Goal: Information Seeking & Learning: Learn about a topic

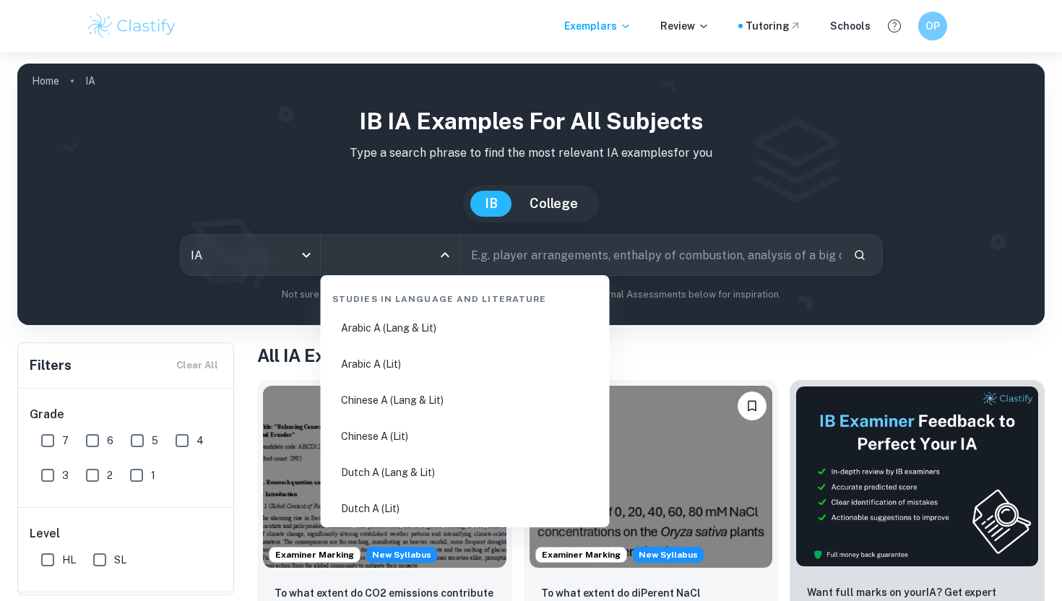
click at [394, 252] on input "All Subjects" at bounding box center [379, 254] width 105 height 27
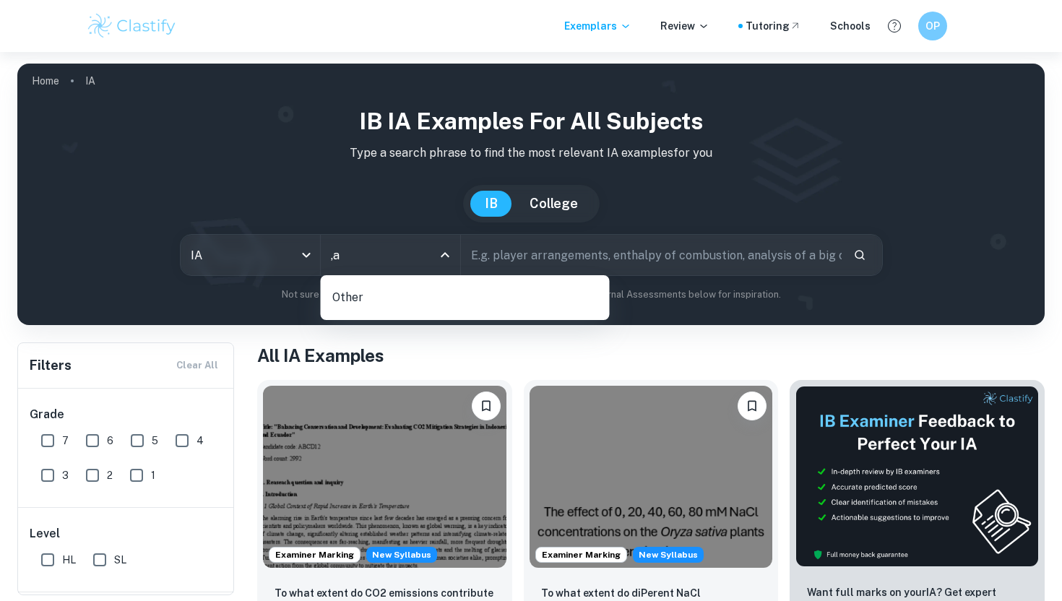
type input ","
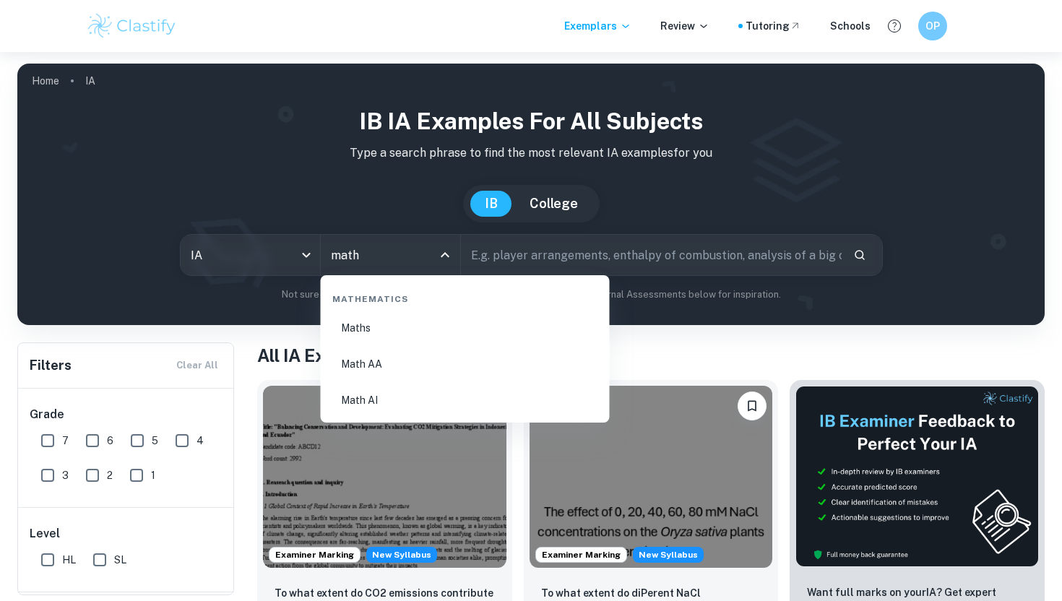
click at [376, 332] on li "Maths" at bounding box center [465, 327] width 277 height 33
type input "Maths"
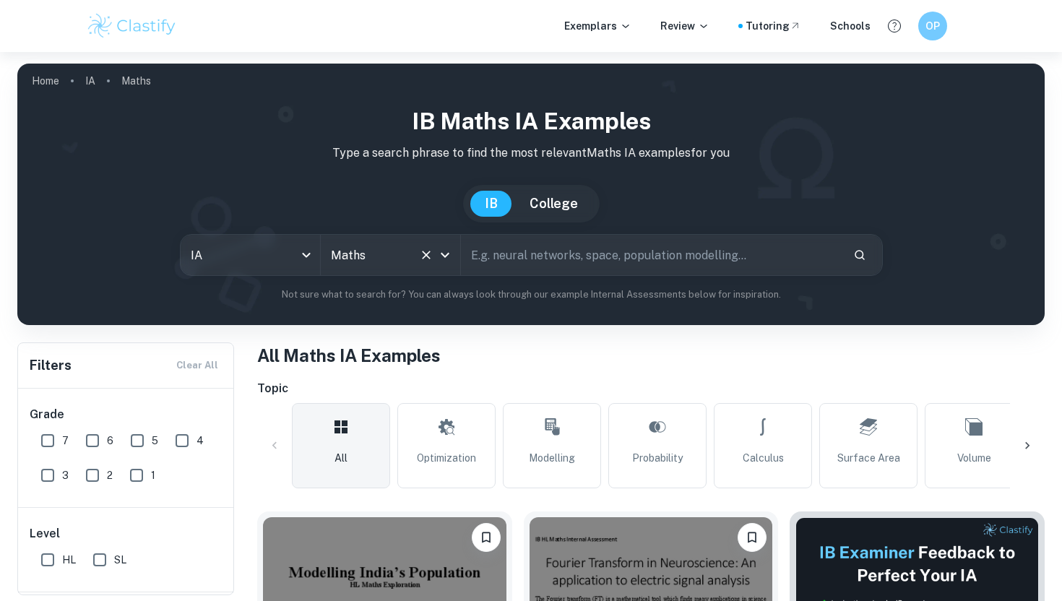
click at [386, 259] on input "Maths" at bounding box center [370, 254] width 86 height 27
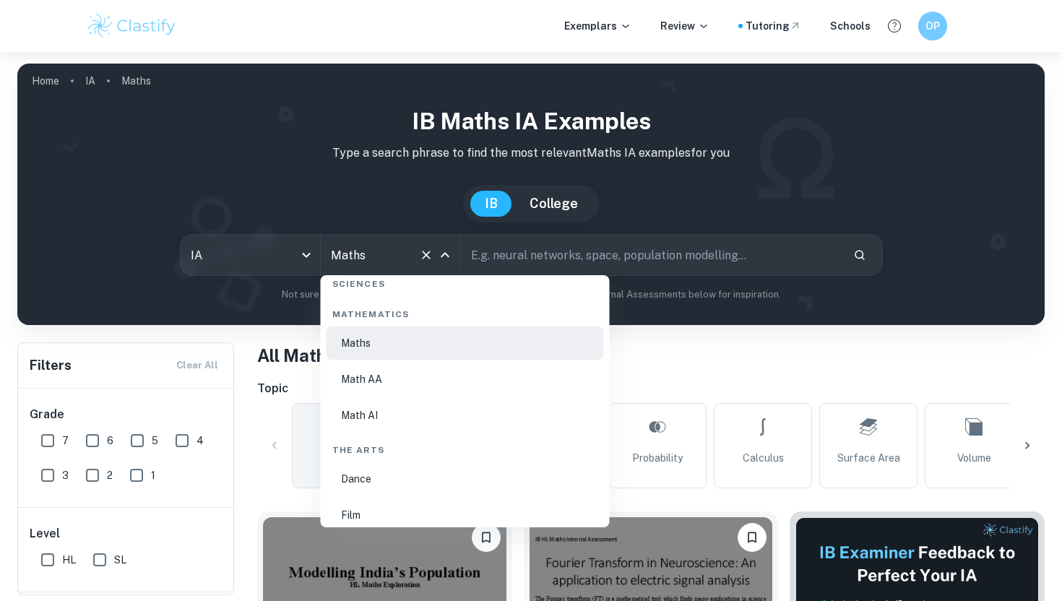
scroll to position [2482, 0]
click at [428, 412] on li "Math AI" at bounding box center [465, 411] width 277 height 33
type input "Math AI"
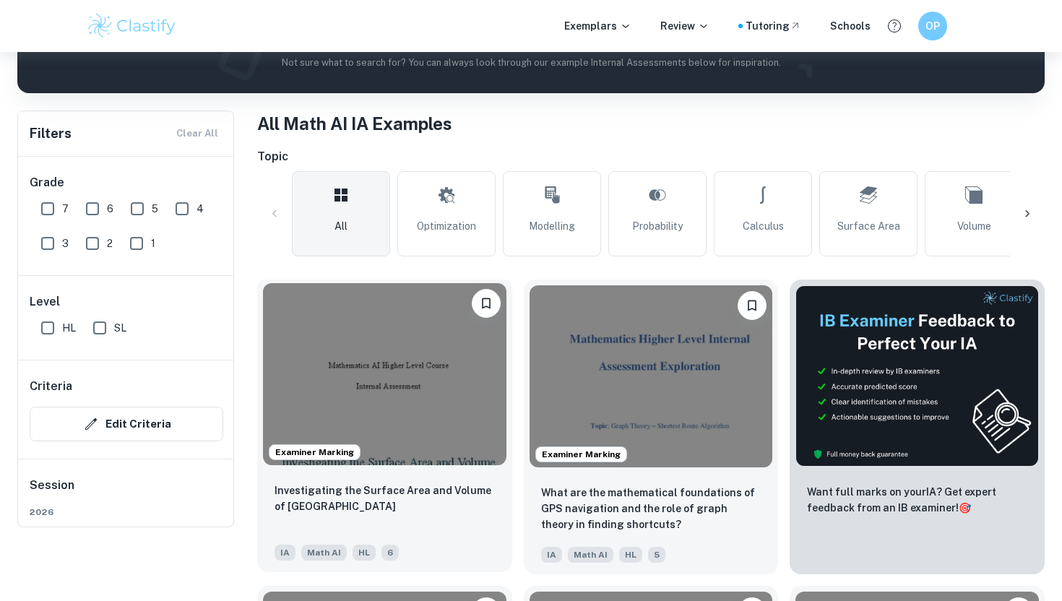
scroll to position [164, 0]
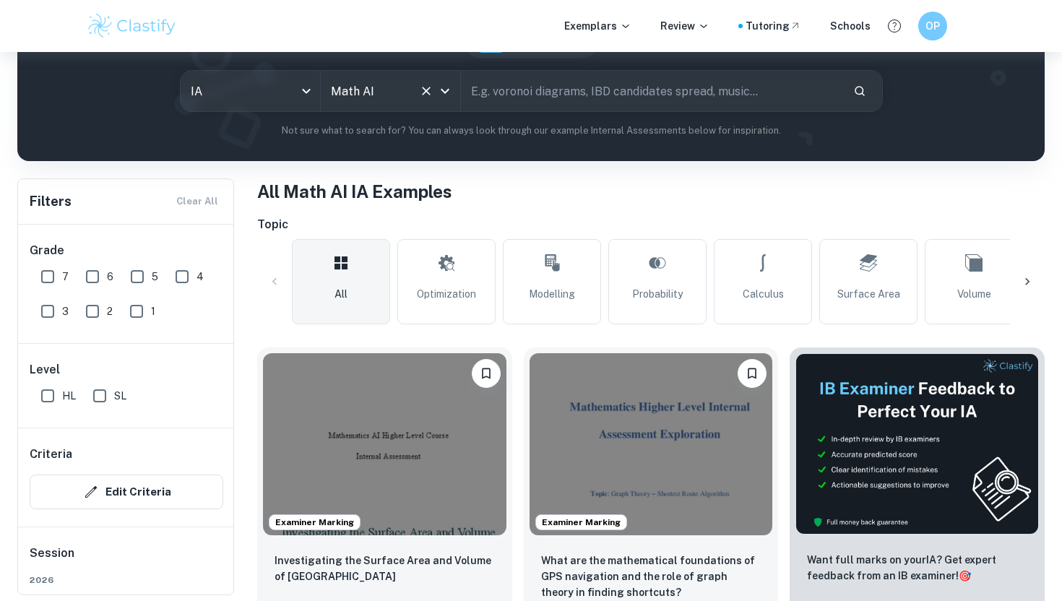
click at [550, 92] on input "text" at bounding box center [651, 91] width 381 height 40
type input "stock"
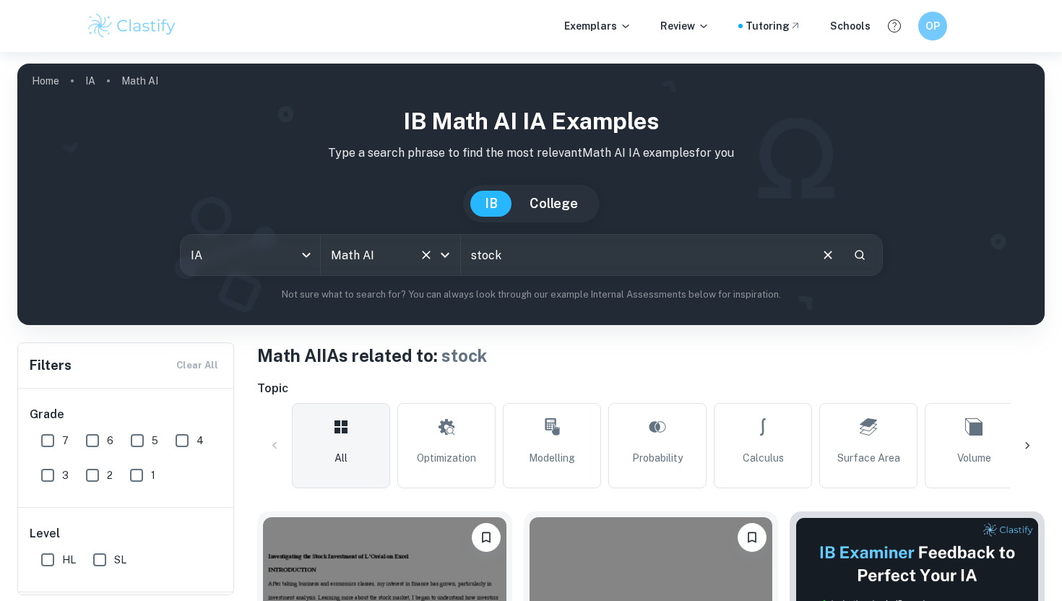
click at [415, 273] on div "Math AI All Subjects" at bounding box center [390, 255] width 139 height 40
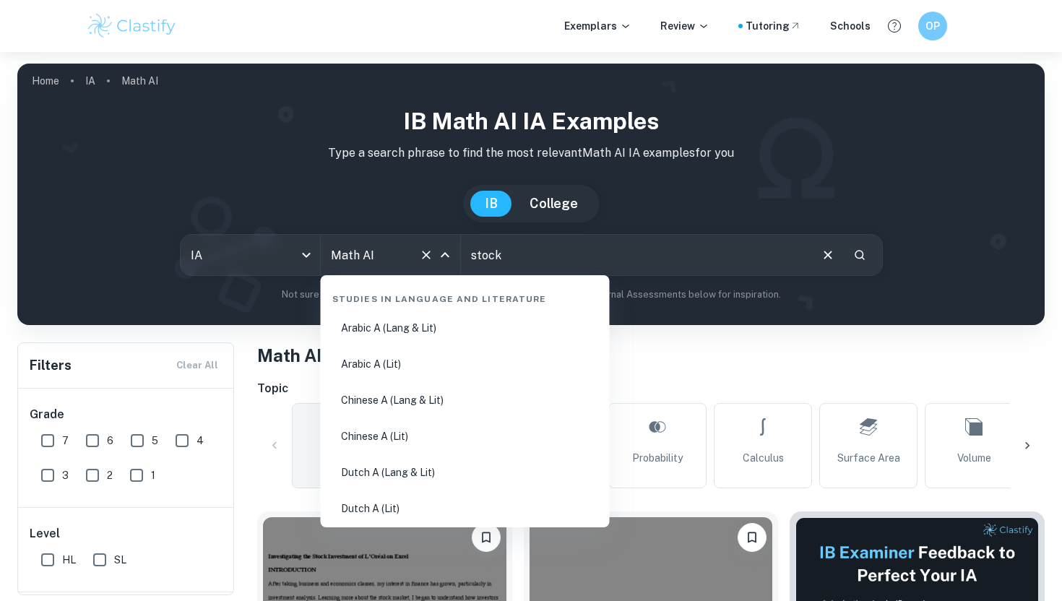
scroll to position [2389, 0]
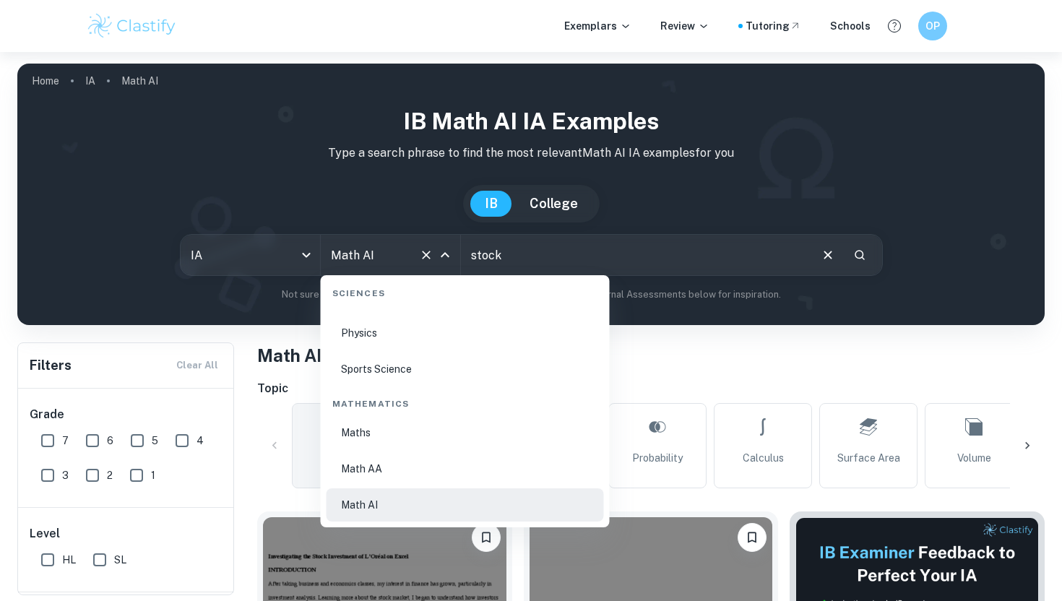
click at [399, 438] on li "Maths" at bounding box center [465, 432] width 277 height 33
type input "Maths"
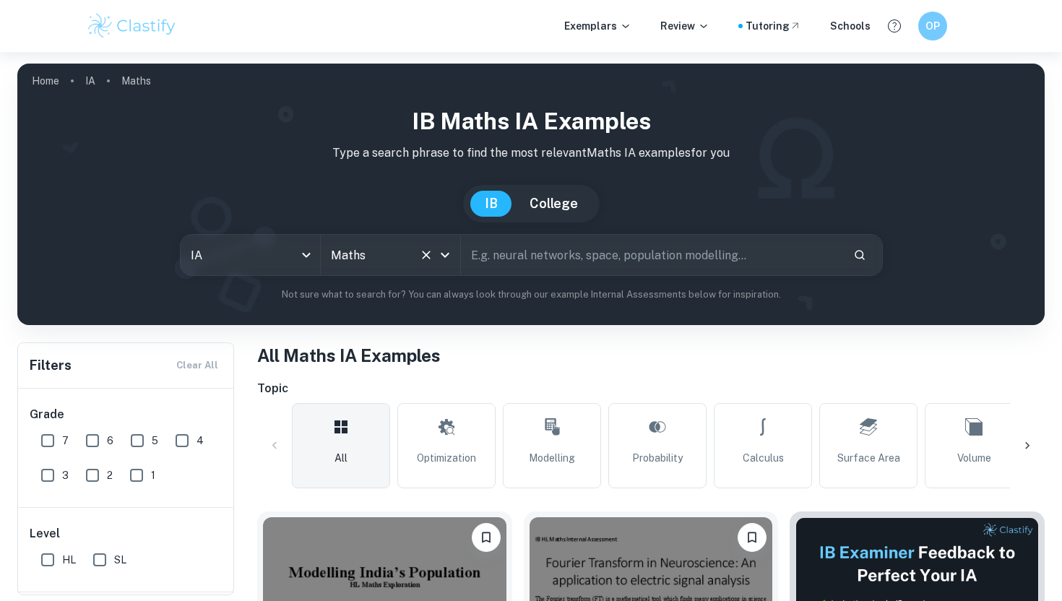
scroll to position [3, 0]
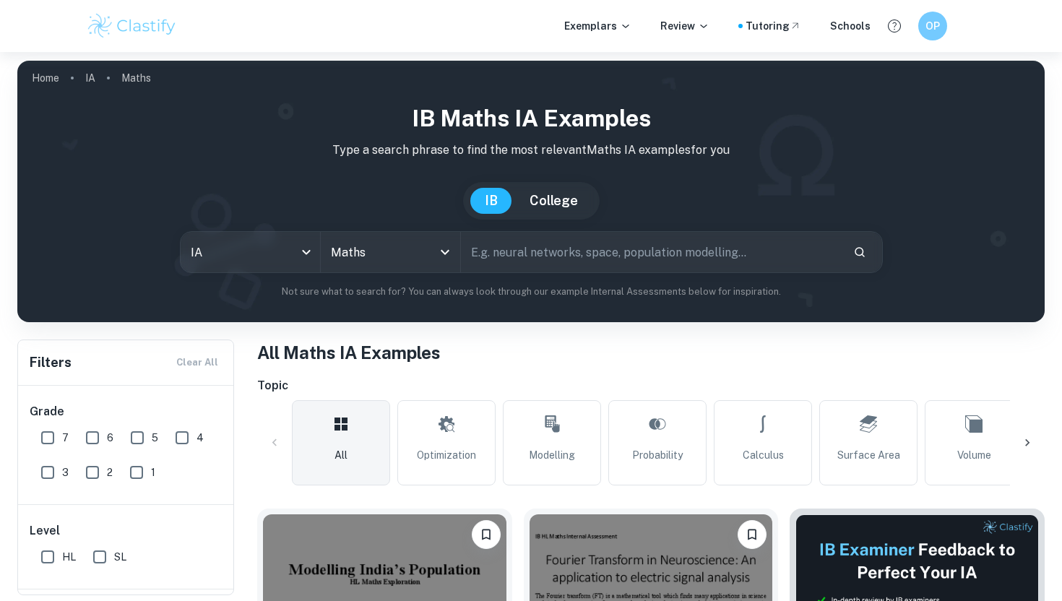
click at [487, 258] on input "text" at bounding box center [651, 252] width 381 height 40
type input "stock"
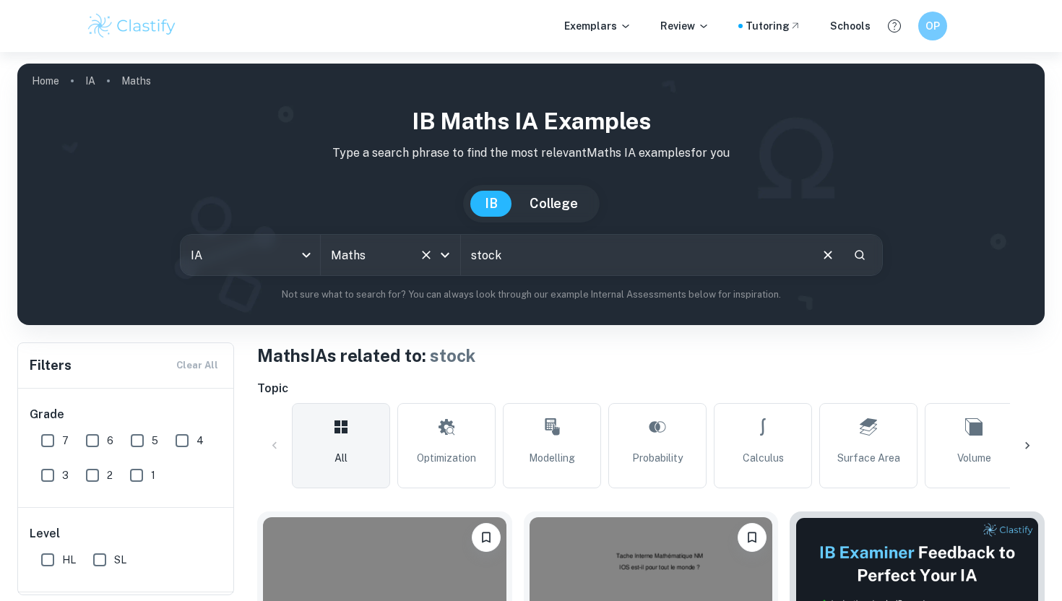
click at [413, 263] on div "Maths All Subjects" at bounding box center [390, 255] width 139 height 40
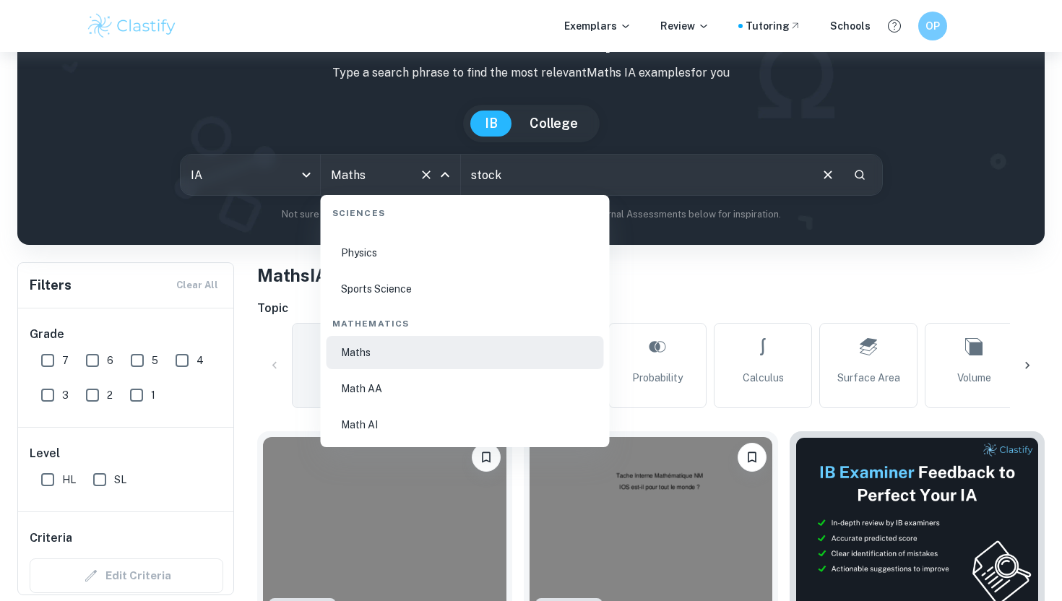
scroll to position [2397, 0]
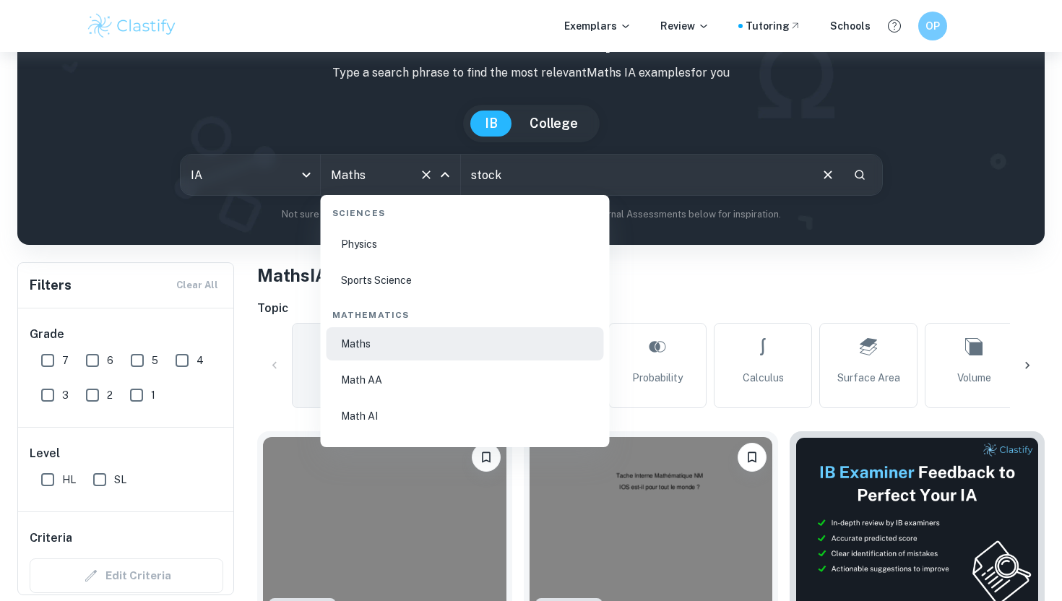
click at [436, 423] on li "Math AI" at bounding box center [465, 415] width 277 height 33
type input "Math AI"
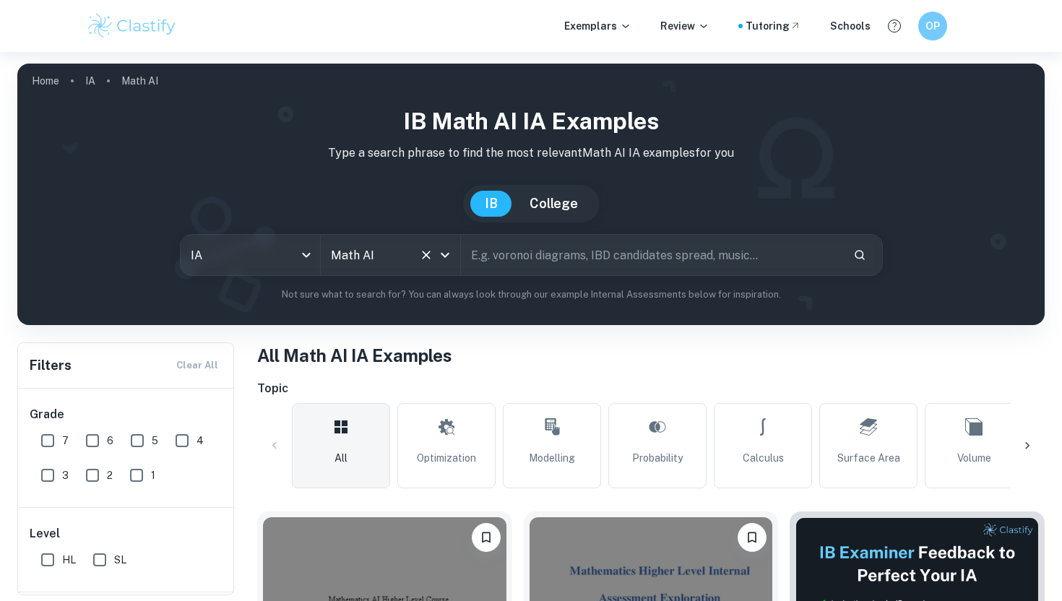
click at [485, 269] on input "text" at bounding box center [651, 255] width 381 height 40
type input "stock"
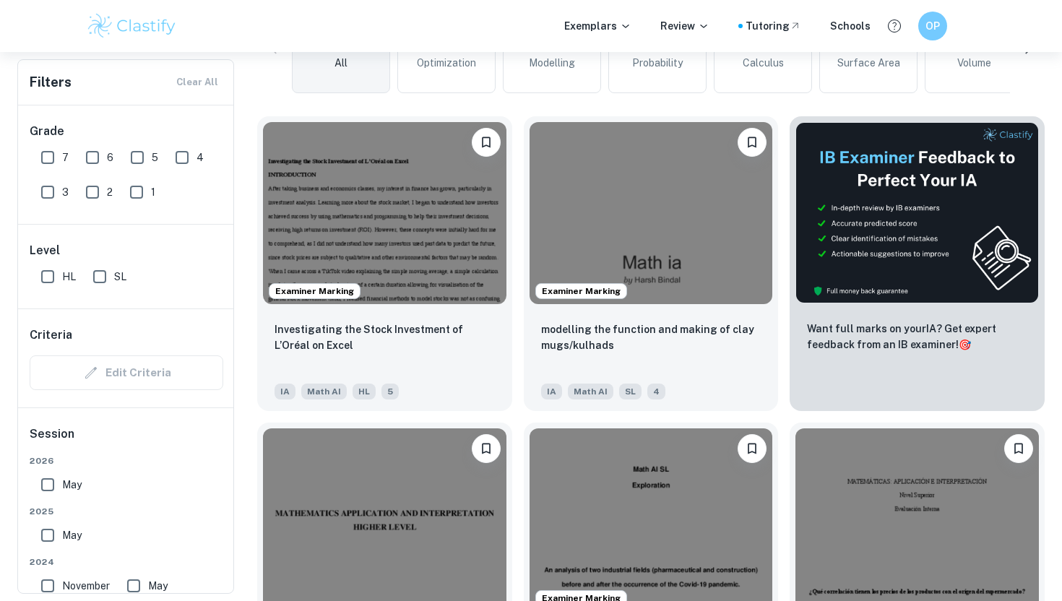
scroll to position [398, 0]
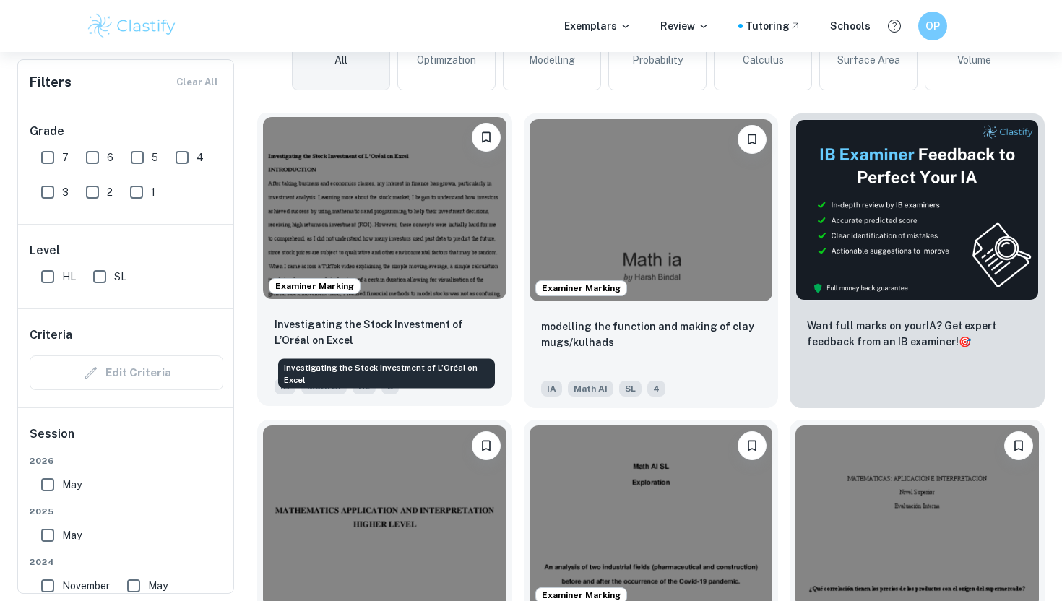
click at [462, 328] on p "Investigating the Stock Investment of L’Oréal on Excel" at bounding box center [384, 332] width 220 height 32
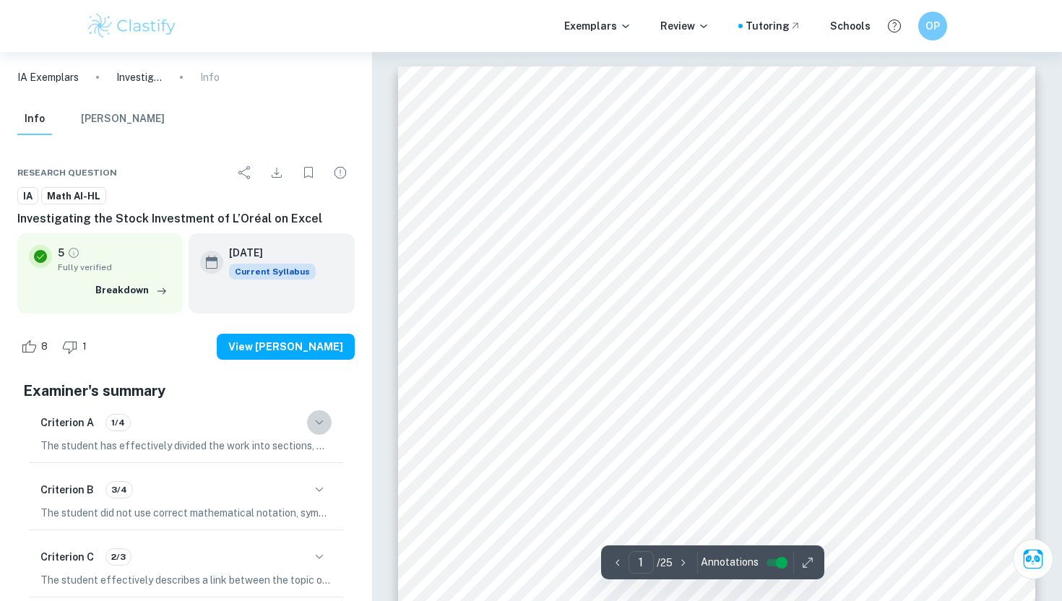
click at [321, 428] on icon "button" at bounding box center [319, 422] width 17 height 17
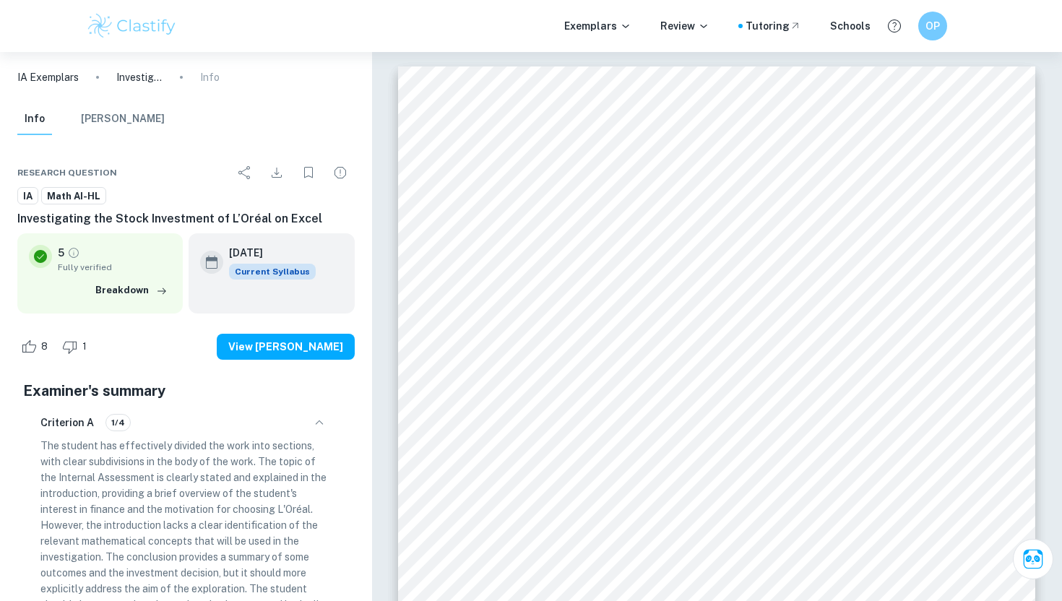
click at [321, 428] on icon "button" at bounding box center [319, 422] width 17 height 17
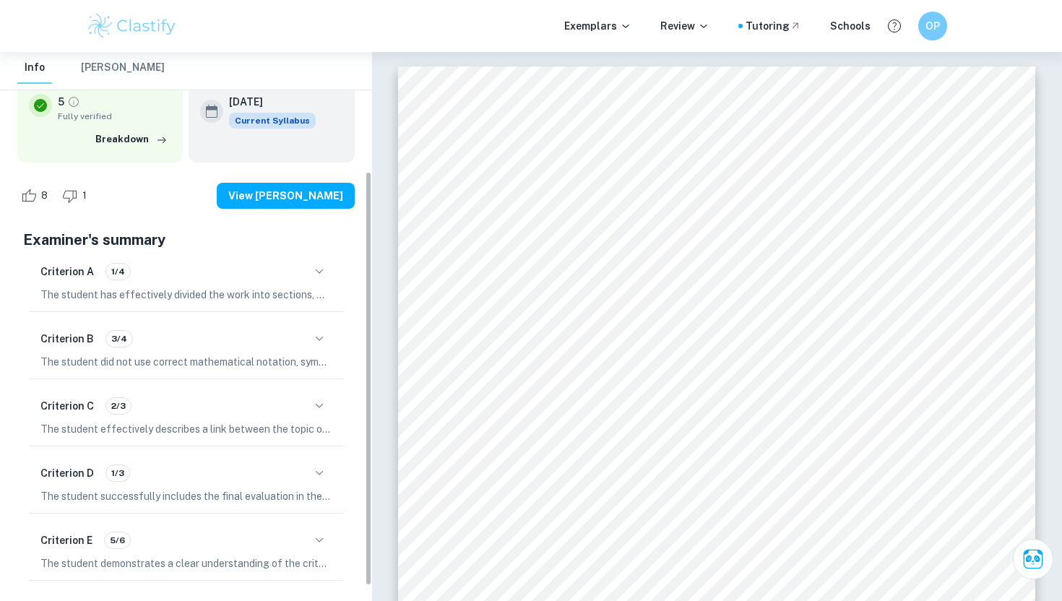
scroll to position [177, 0]
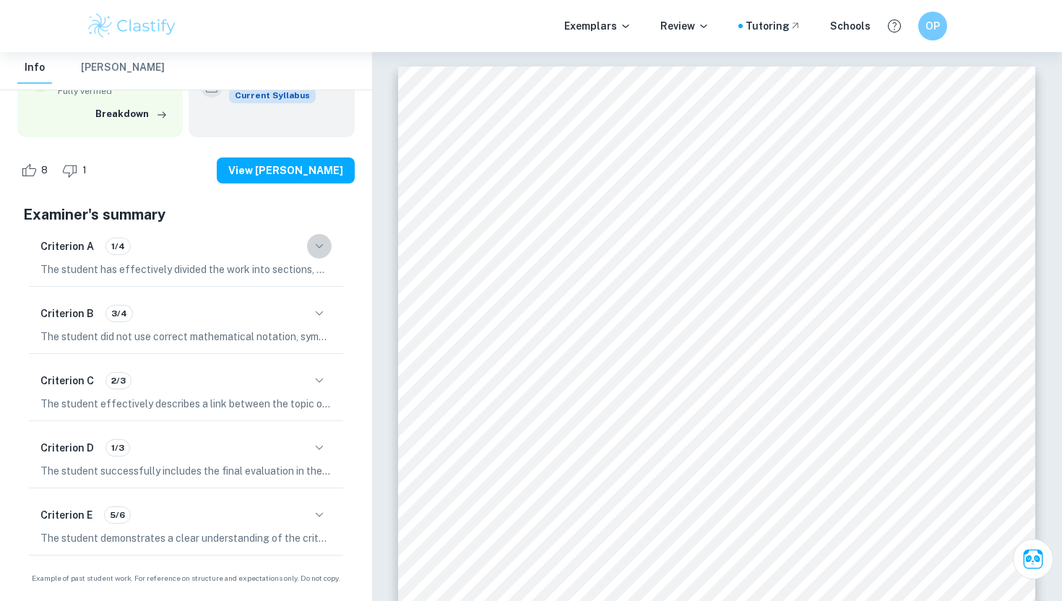
click at [314, 248] on icon "button" at bounding box center [319, 246] width 17 height 17
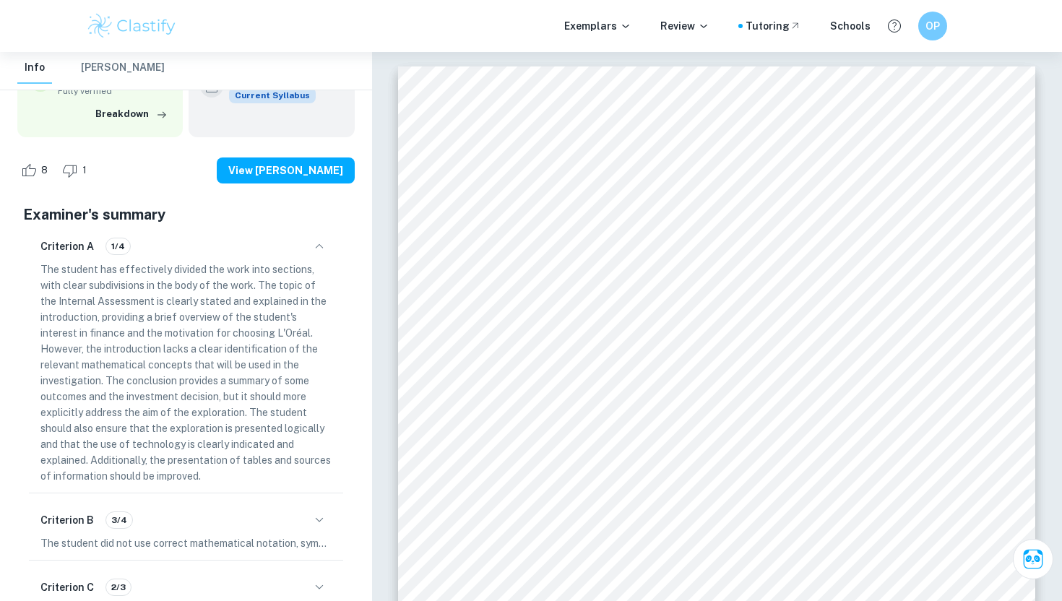
click at [314, 248] on icon "button" at bounding box center [319, 246] width 17 height 17
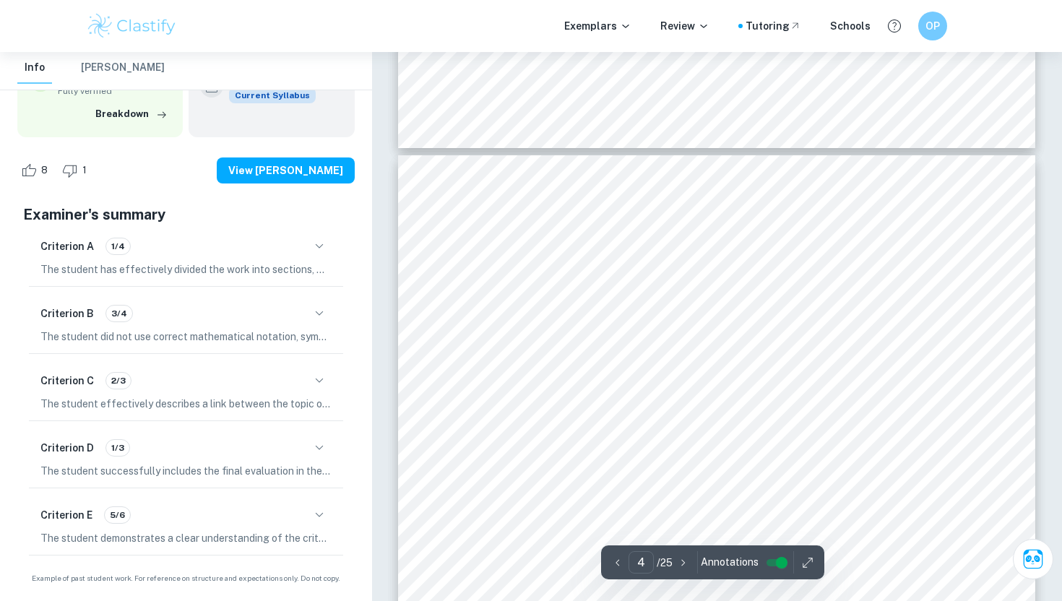
scroll to position [2582, 0]
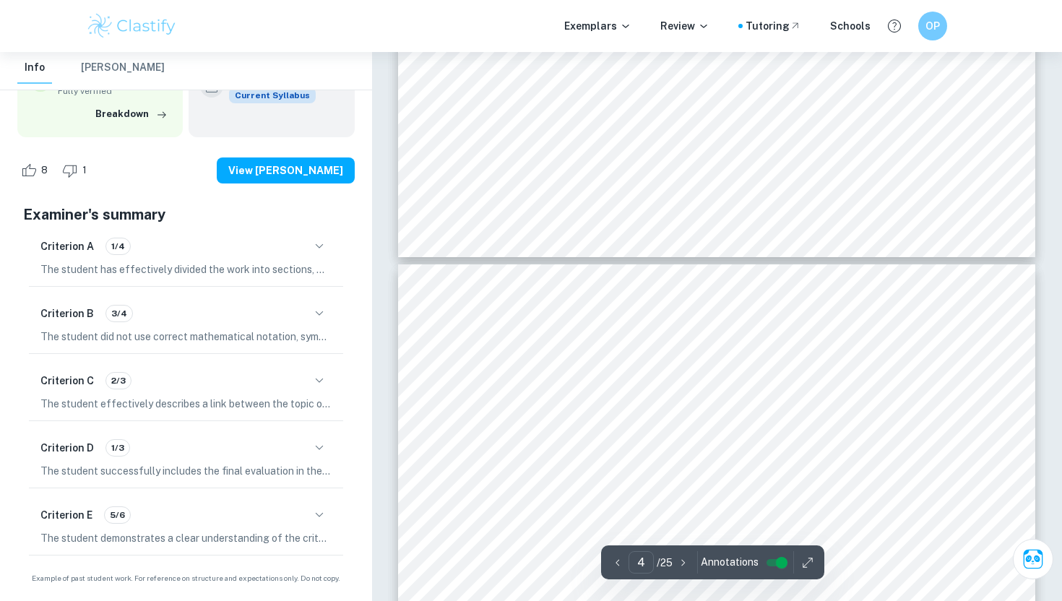
type input "5"
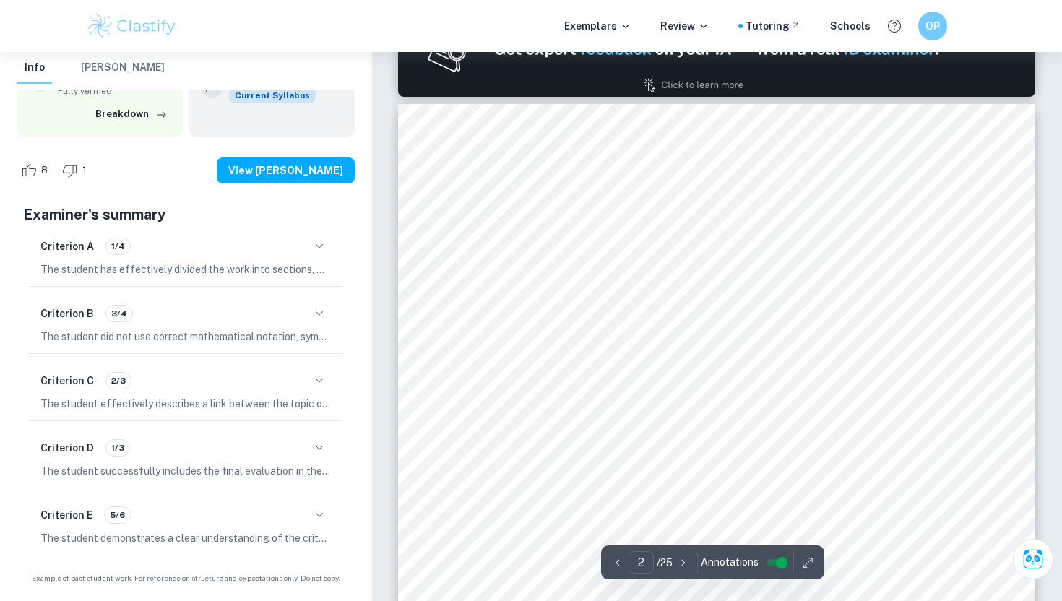
scroll to position [894, 0]
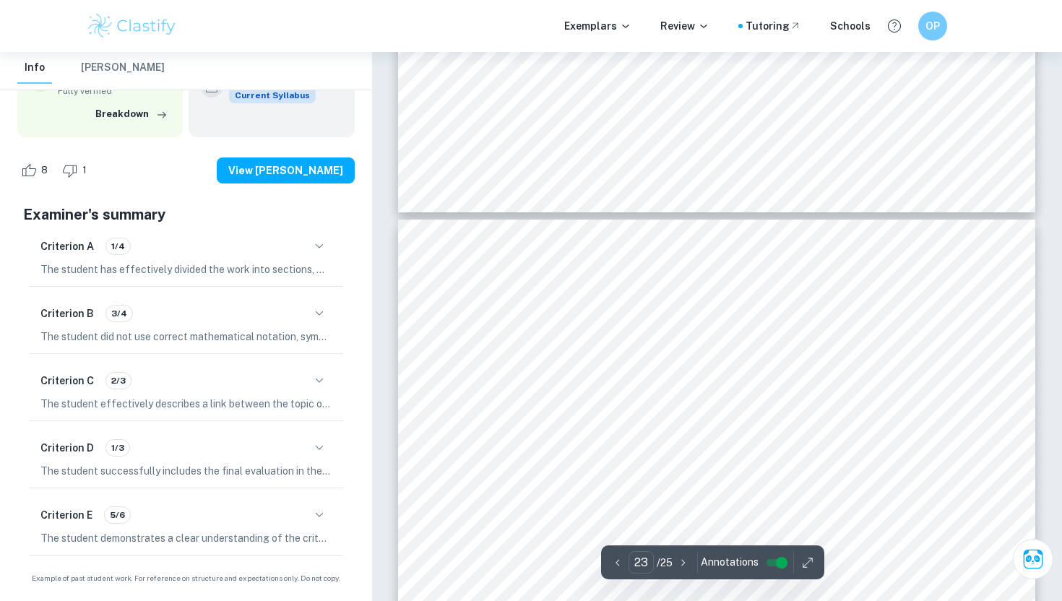
type input "22"
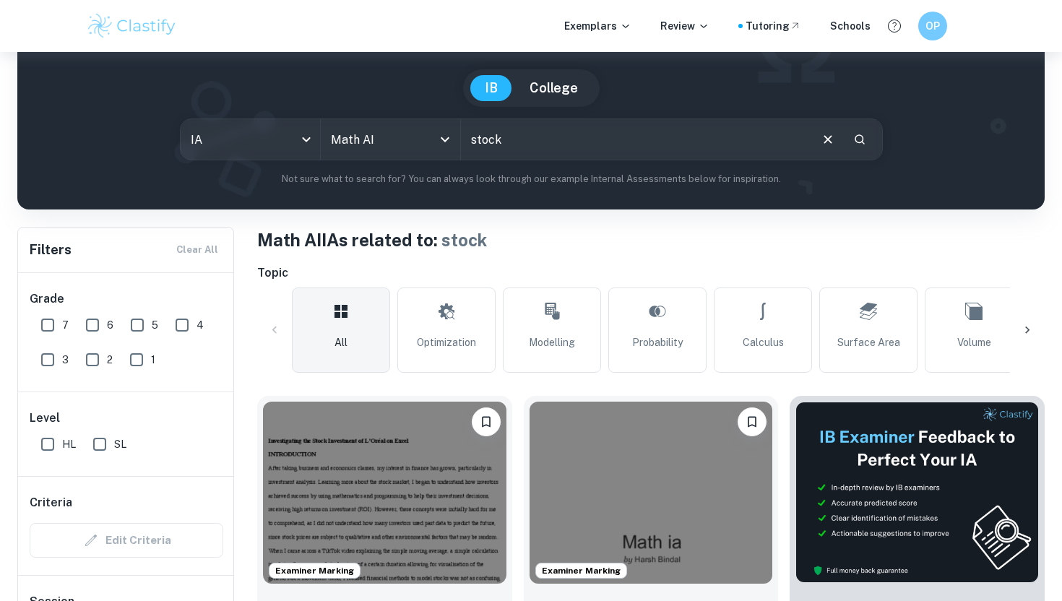
scroll to position [143, 0]
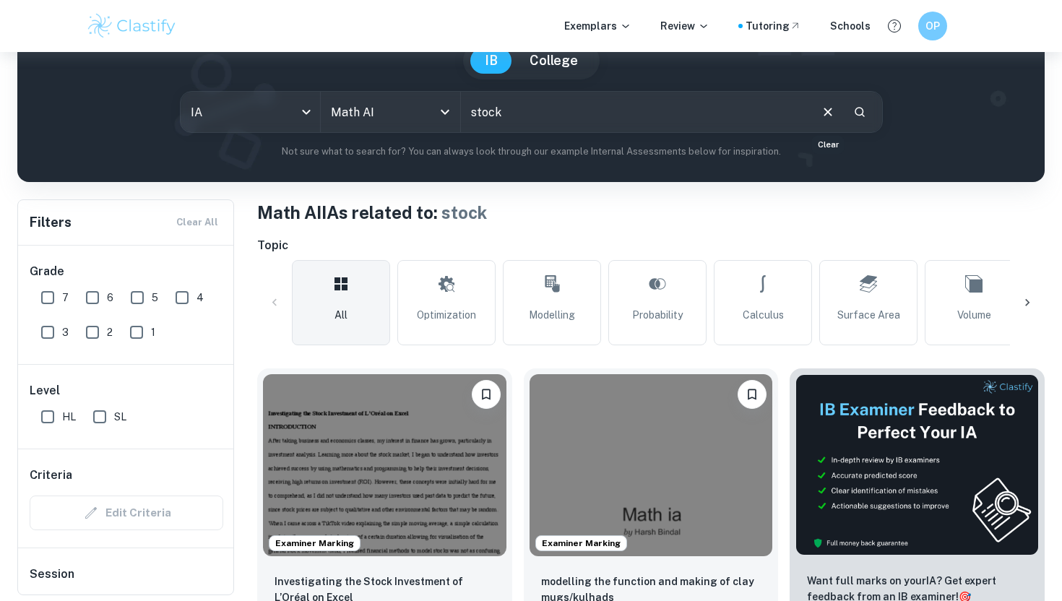
click at [827, 111] on icon "Clear" at bounding box center [828, 112] width 16 height 16
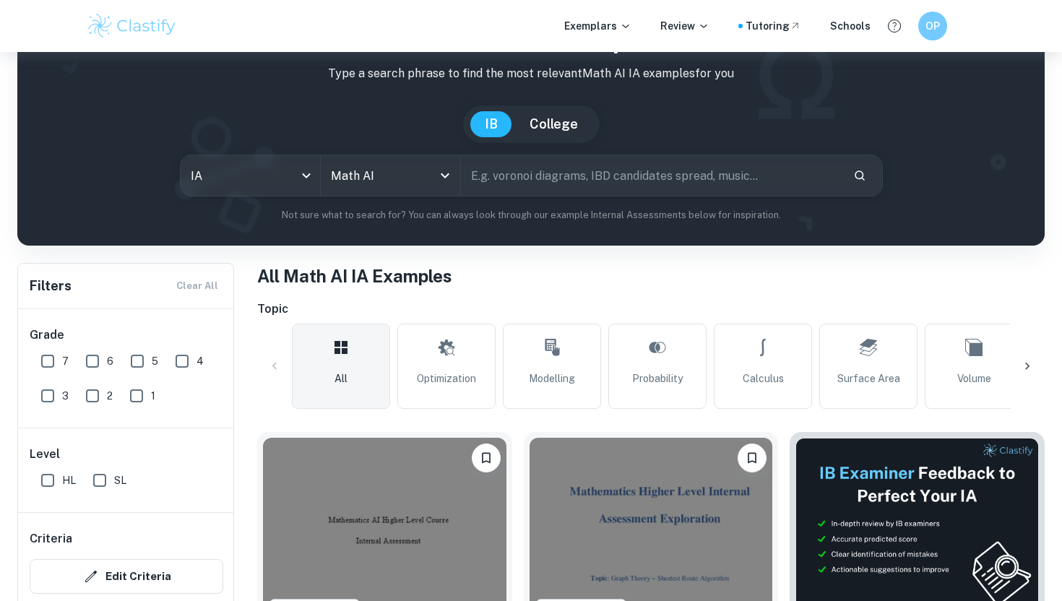
scroll to position [167, 0]
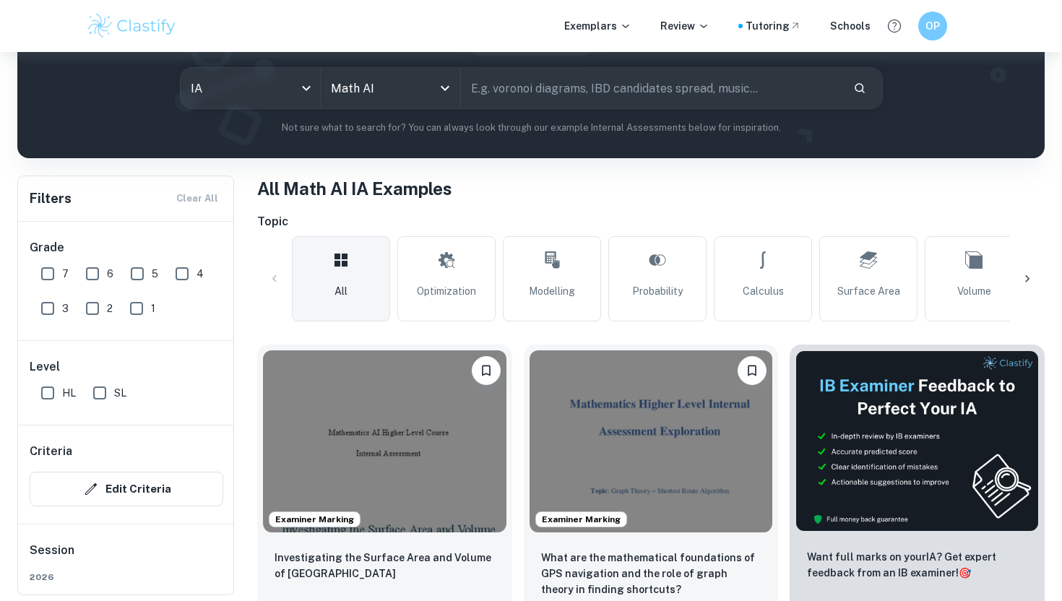
click at [53, 279] on input "7" at bounding box center [47, 273] width 29 height 29
checkbox input "true"
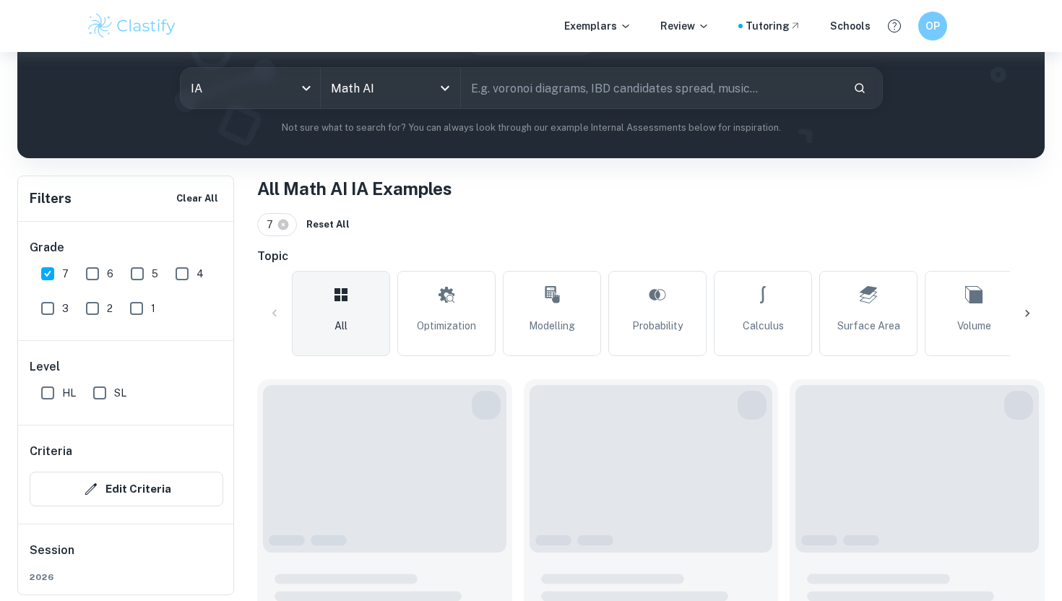
click at [104, 269] on input "6" at bounding box center [92, 273] width 29 height 29
checkbox input "true"
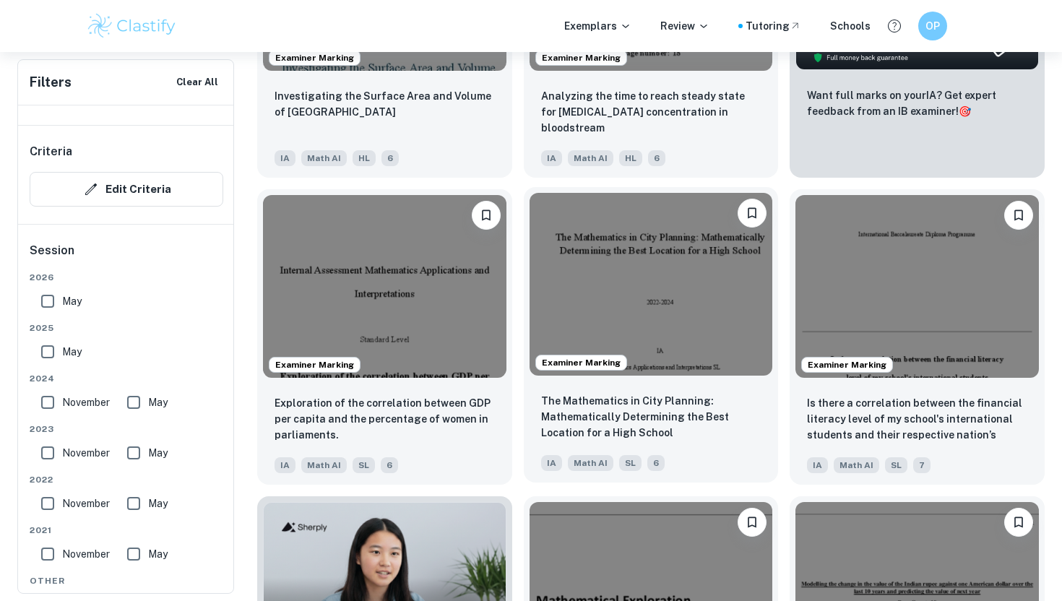
scroll to position [892, 0]
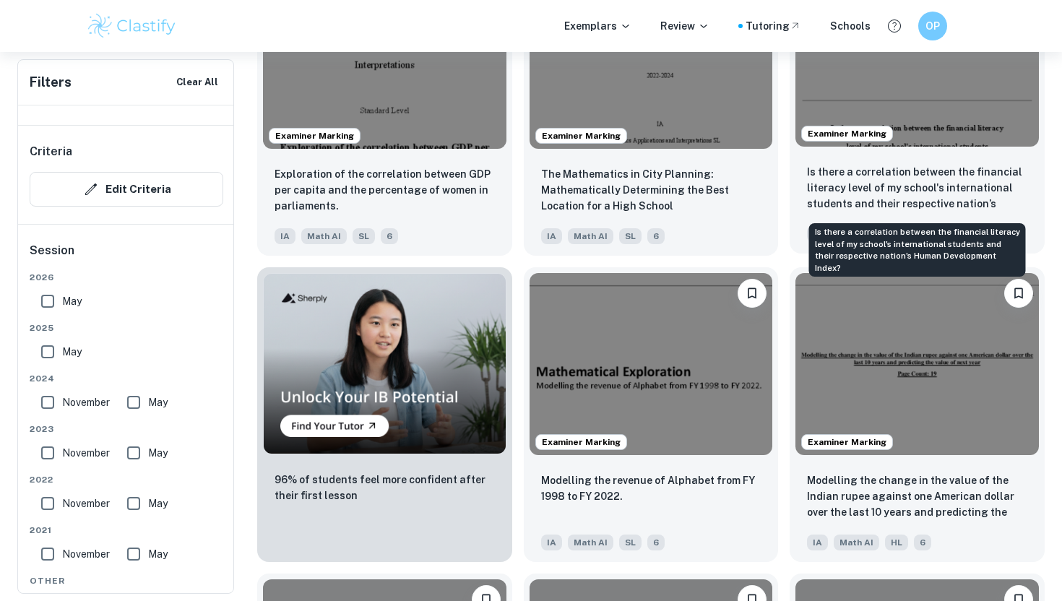
click at [868, 189] on p "Is there a correlation between the financial literacy level of my school's inte…" at bounding box center [917, 188] width 220 height 49
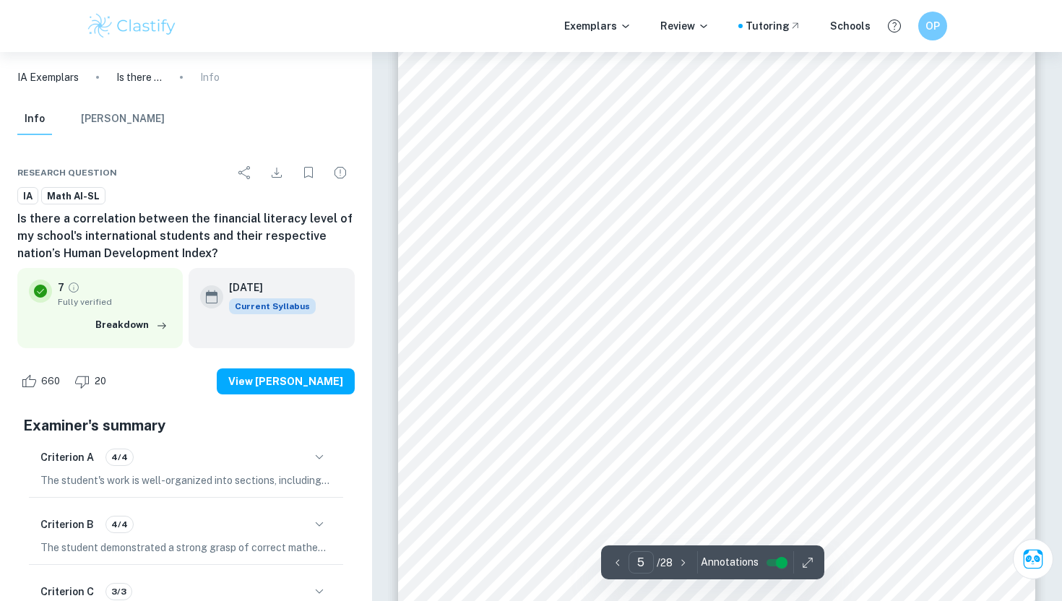
scroll to position [3631, 0]
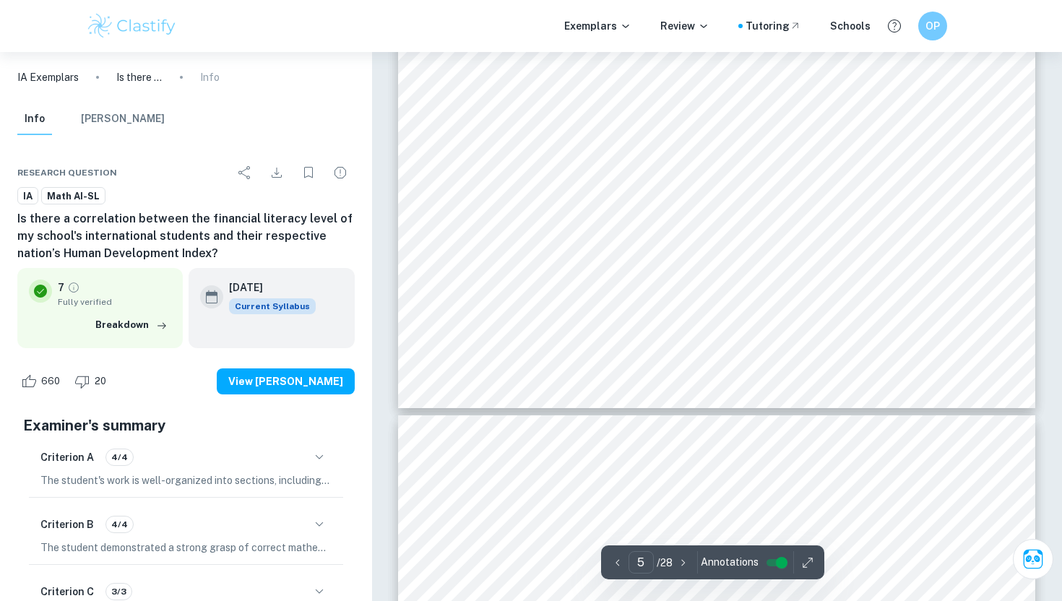
type input "6"
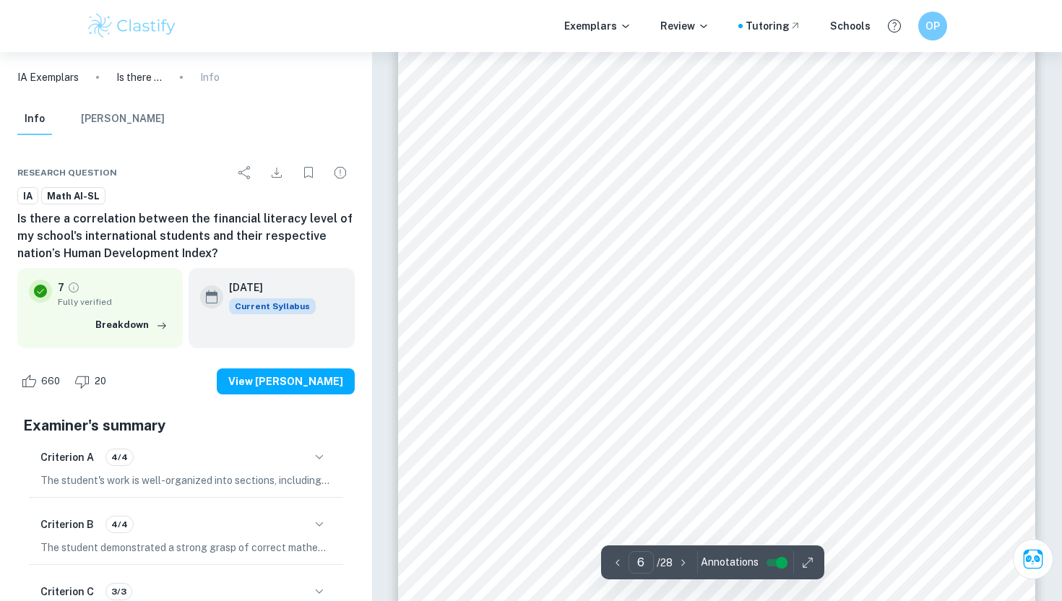
scroll to position [4529, 0]
